Goal: Task Accomplishment & Management: Manage account settings

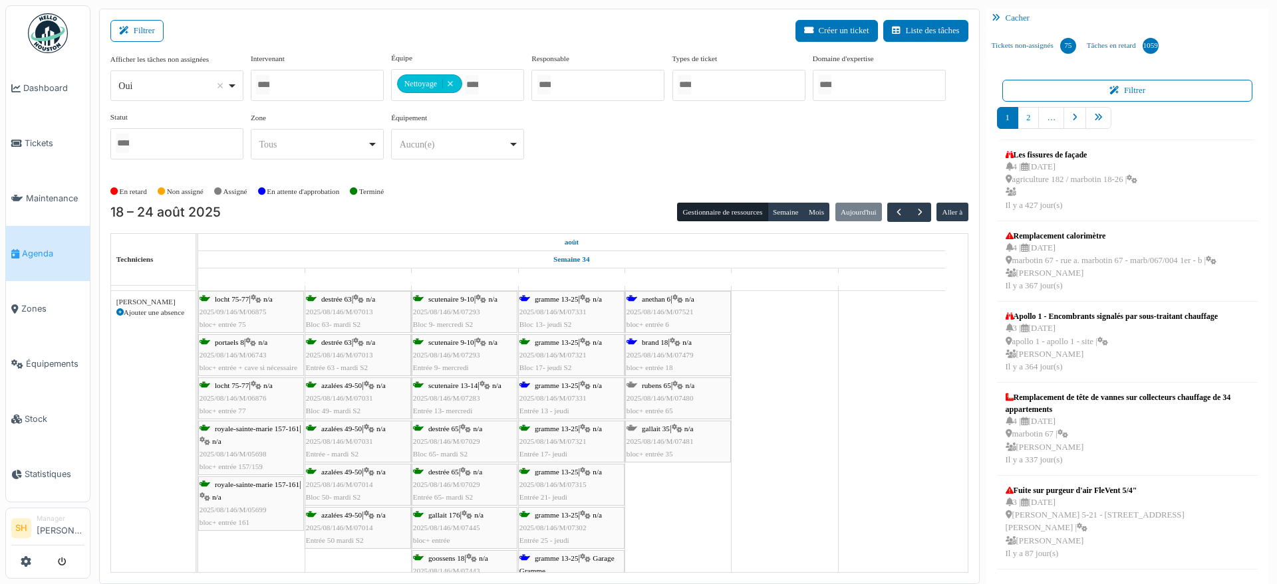
click at [671, 343] on div "brand 18 | n/a 2025/08/146/M/07479 bloc+ entrée 18" at bounding box center [677, 355] width 103 height 39
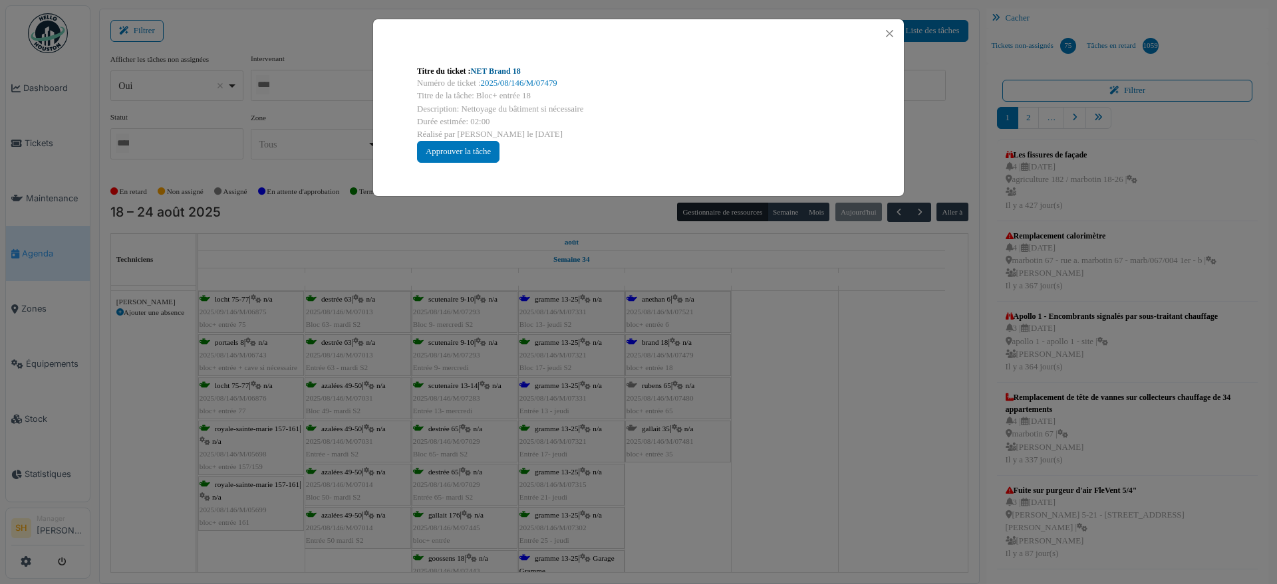
click at [496, 70] on link "NET Brand 18" at bounding box center [496, 70] width 50 height 9
